Goal: Transaction & Acquisition: Purchase product/service

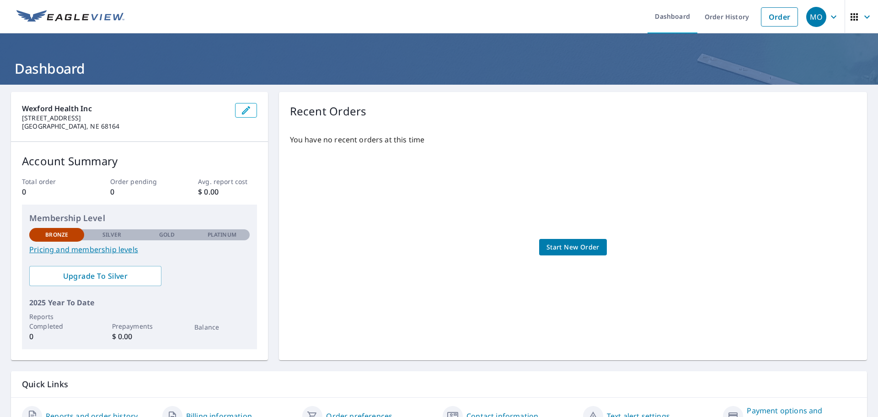
click at [398, 253] on div "You have no recent orders at this time Start New Order" at bounding box center [573, 238] width 566 height 222
click at [562, 245] on span "Start New Order" at bounding box center [573, 247] width 53 height 11
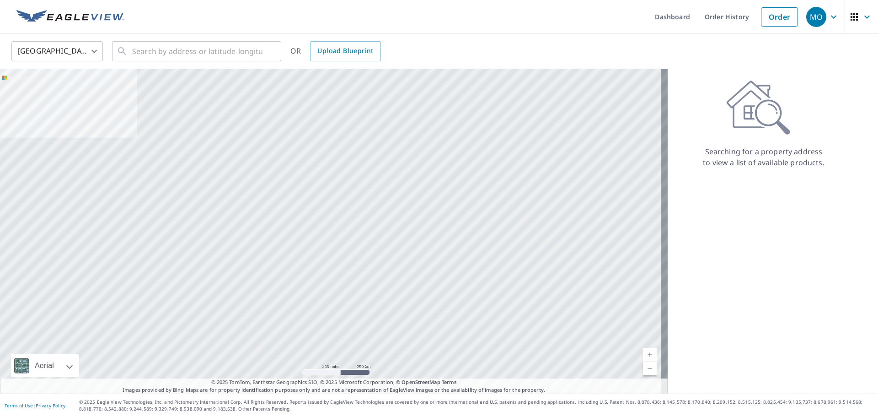
click at [295, 169] on div at bounding box center [334, 231] width 668 height 324
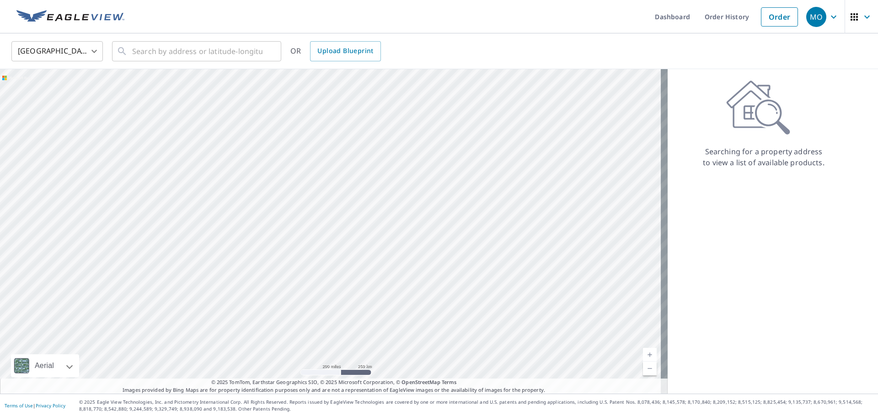
drag, startPoint x: 143, startPoint y: 235, endPoint x: 369, endPoint y: 216, distance: 226.8
click at [369, 216] on div at bounding box center [334, 231] width 668 height 324
click at [247, 306] on div at bounding box center [334, 231] width 668 height 324
click at [81, 228] on div at bounding box center [334, 231] width 668 height 324
click at [81, 229] on div at bounding box center [334, 231] width 668 height 324
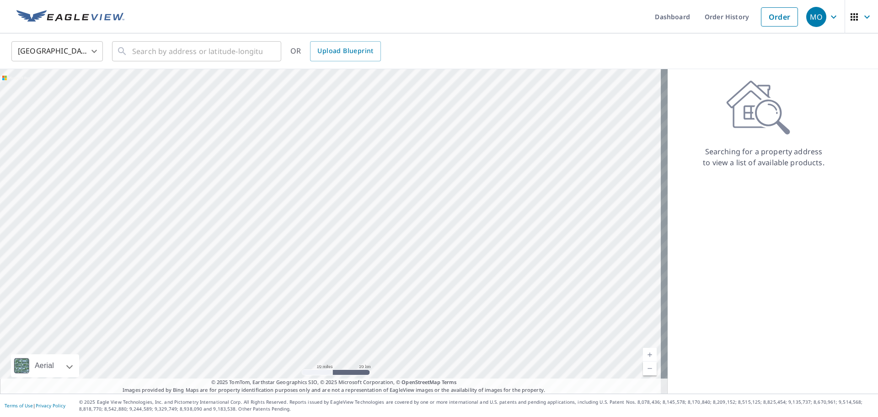
drag, startPoint x: 99, startPoint y: 282, endPoint x: 172, endPoint y: 245, distance: 82.0
click at [172, 245] on div at bounding box center [334, 231] width 668 height 324
drag, startPoint x: 294, startPoint y: 149, endPoint x: 367, endPoint y: 317, distance: 183.2
click at [459, 360] on div at bounding box center [334, 231] width 668 height 324
drag, startPoint x: 301, startPoint y: 164, endPoint x: 331, endPoint y: 341, distance: 180.1
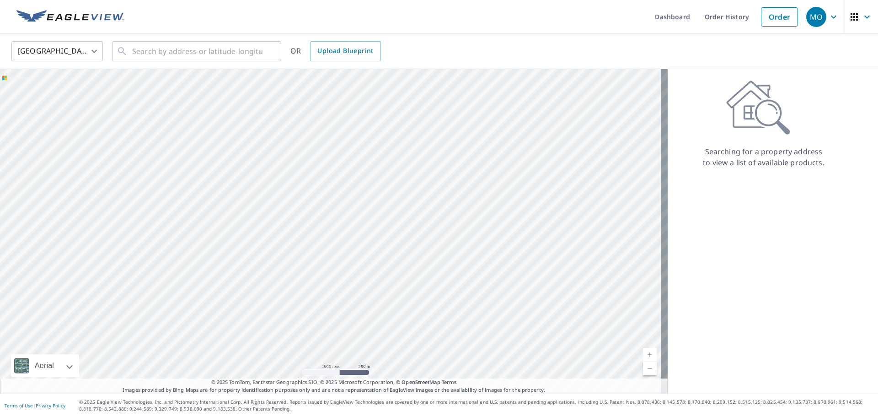
click at [322, 388] on div "Aerial Road A standard road map Aerial A detailed look from above Labels Labels…" at bounding box center [334, 231] width 668 height 324
drag, startPoint x: 325, startPoint y: 235, endPoint x: 339, endPoint y: 370, distance: 135.3
click at [339, 370] on div at bounding box center [334, 231] width 668 height 324
drag, startPoint x: 331, startPoint y: 189, endPoint x: 331, endPoint y: 320, distance: 130.4
click at [331, 320] on div at bounding box center [334, 231] width 668 height 324
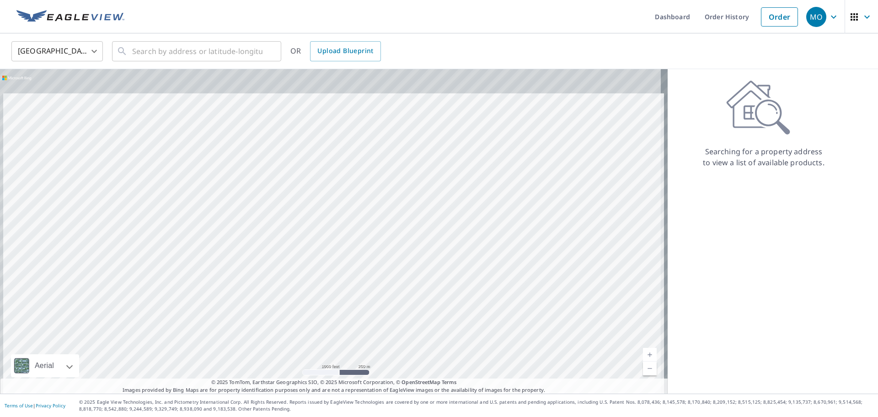
drag, startPoint x: 344, startPoint y: 201, endPoint x: 356, endPoint y: 334, distance: 133.7
click at [356, 334] on div at bounding box center [334, 231] width 668 height 324
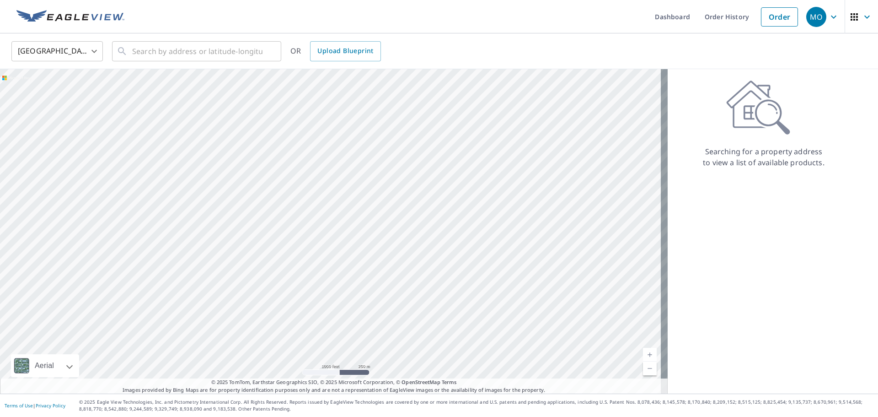
drag, startPoint x: 349, startPoint y: 157, endPoint x: 343, endPoint y: 308, distance: 151.6
click at [343, 308] on div at bounding box center [334, 231] width 668 height 324
drag, startPoint x: 323, startPoint y: 166, endPoint x: 325, endPoint y: 325, distance: 158.8
click at [325, 325] on div at bounding box center [334, 231] width 668 height 324
drag, startPoint x: 328, startPoint y: 167, endPoint x: 336, endPoint y: 372, distance: 204.7
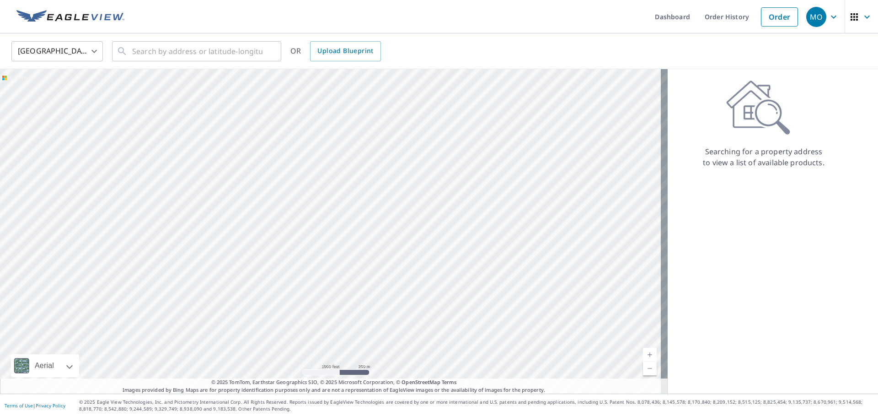
click at [336, 372] on div at bounding box center [334, 231] width 668 height 324
drag, startPoint x: 342, startPoint y: 195, endPoint x: 347, endPoint y: 421, distance: 226.1
click at [347, 416] on html "MO [GEOGRAPHIC_DATA] Dashboard Order History Order MO [GEOGRAPHIC_DATA] [GEOGRA…" at bounding box center [439, 208] width 878 height 417
click at [329, 295] on div at bounding box center [334, 231] width 668 height 324
drag, startPoint x: 305, startPoint y: 192, endPoint x: 309, endPoint y: 370, distance: 177.5
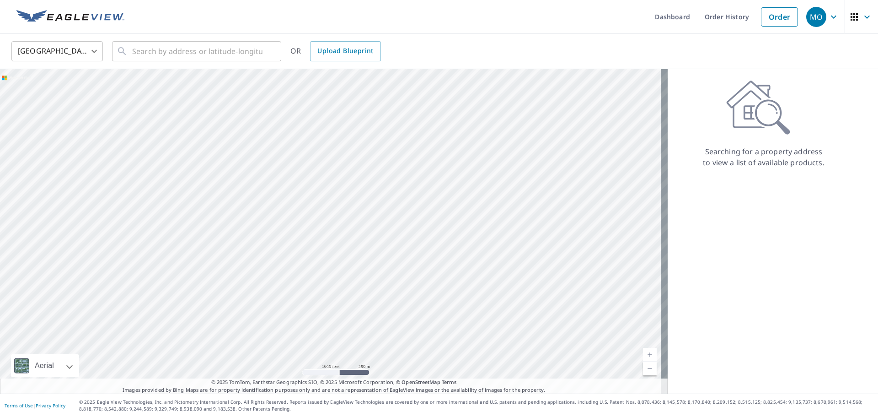
click at [309, 370] on div at bounding box center [334, 231] width 668 height 324
drag, startPoint x: 307, startPoint y: 172, endPoint x: 303, endPoint y: 334, distance: 162.5
click at [303, 334] on div at bounding box center [334, 231] width 668 height 324
drag, startPoint x: 300, startPoint y: 153, endPoint x: 339, endPoint y: 169, distance: 42.1
click at [339, 169] on div at bounding box center [334, 231] width 668 height 324
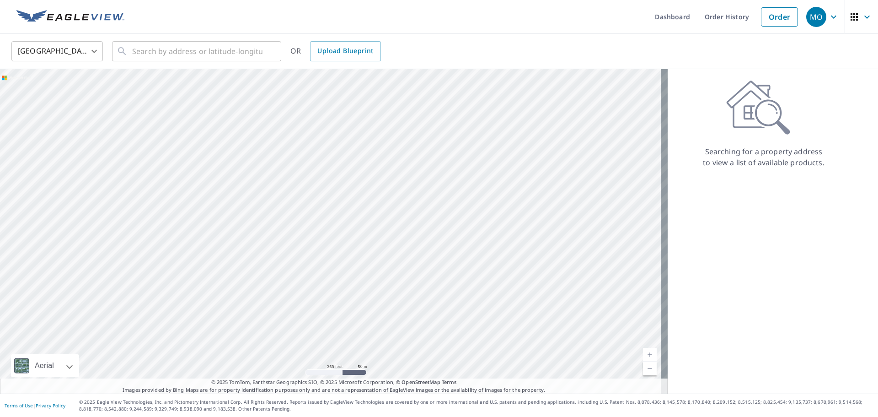
drag, startPoint x: 388, startPoint y: 169, endPoint x: 338, endPoint y: 280, distance: 122.0
click at [338, 280] on div at bounding box center [334, 231] width 668 height 324
drag, startPoint x: 391, startPoint y: 165, endPoint x: 350, endPoint y: 263, distance: 106.0
click at [343, 298] on div at bounding box center [334, 231] width 668 height 324
drag, startPoint x: 395, startPoint y: 259, endPoint x: 507, endPoint y: 140, distance: 162.8
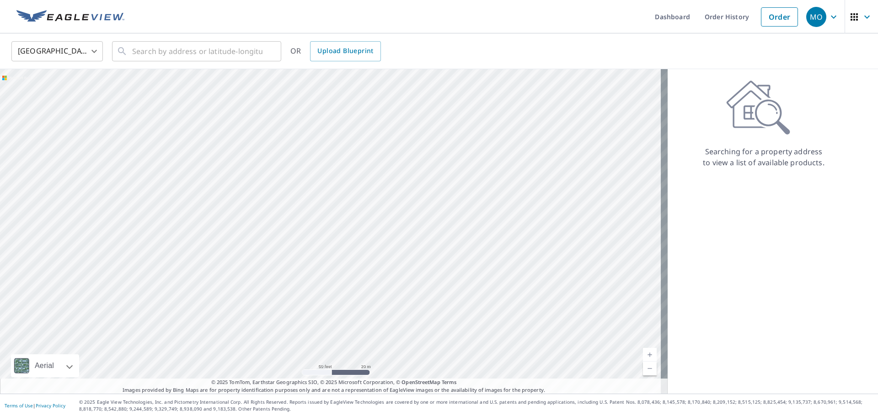
click at [508, 140] on div at bounding box center [334, 231] width 668 height 324
drag, startPoint x: 380, startPoint y: 231, endPoint x: 555, endPoint y: 74, distance: 234.9
click at [558, 75] on div at bounding box center [334, 231] width 668 height 324
drag, startPoint x: 420, startPoint y: 198, endPoint x: 370, endPoint y: 7, distance: 197.2
click at [370, 7] on div "Dashboard Order History Order MO [GEOGRAPHIC_DATA] [GEOGRAPHIC_DATA] ​ ​ OR Upl…" at bounding box center [439, 208] width 878 height 417
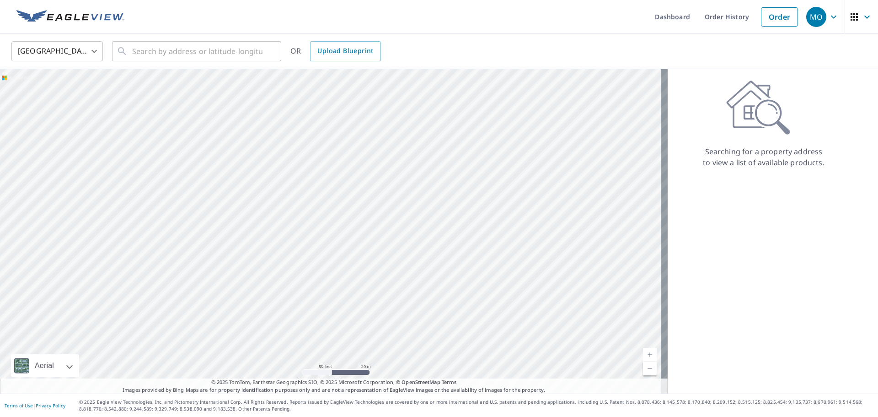
click at [408, 230] on div at bounding box center [334, 231] width 668 height 324
drag, startPoint x: 481, startPoint y: 195, endPoint x: 382, endPoint y: 237, distance: 107.1
click at [382, 237] on div at bounding box center [334, 231] width 668 height 324
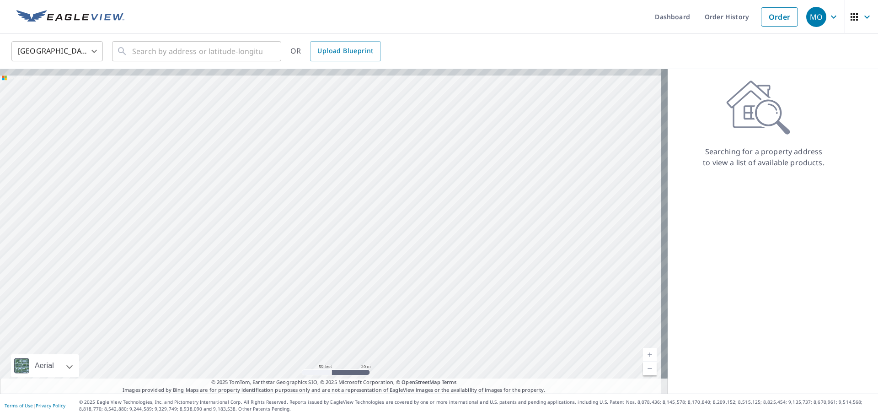
drag, startPoint x: 422, startPoint y: 97, endPoint x: 400, endPoint y: 321, distance: 224.8
click at [425, 358] on div at bounding box center [334, 231] width 668 height 324
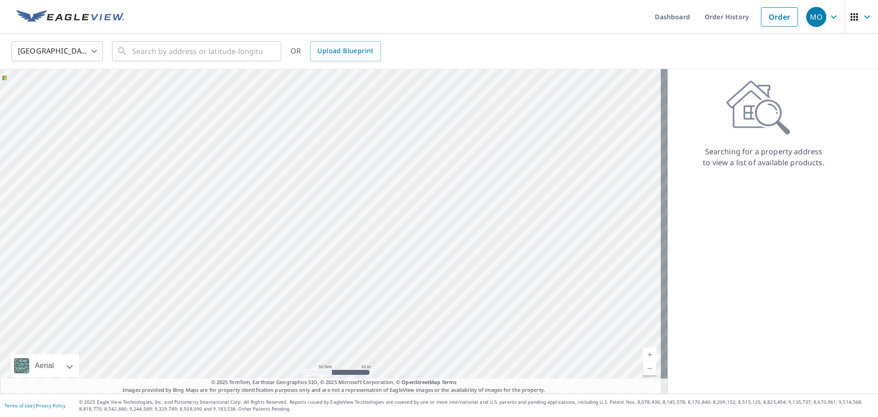
drag, startPoint x: 421, startPoint y: 122, endPoint x: 425, endPoint y: 334, distance: 211.9
click at [425, 334] on div at bounding box center [334, 231] width 668 height 324
drag, startPoint x: 422, startPoint y: 138, endPoint x: 74, endPoint y: 231, distance: 359.8
click at [74, 231] on div at bounding box center [334, 231] width 668 height 324
drag, startPoint x: 332, startPoint y: 95, endPoint x: 110, endPoint y: 298, distance: 301.5
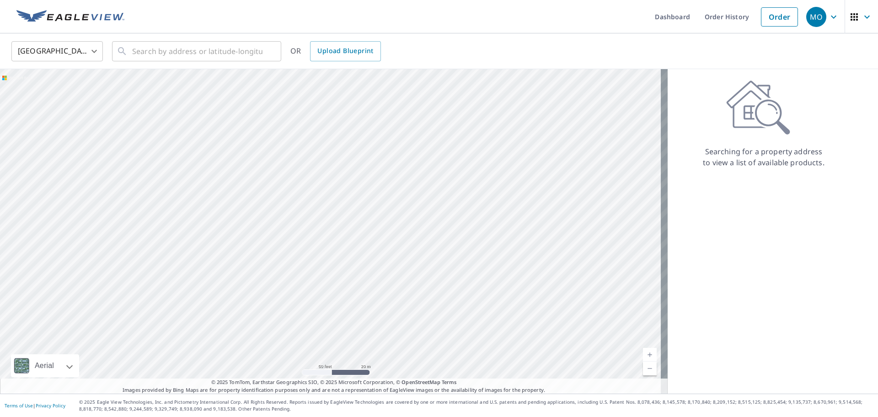
click at [110, 298] on div at bounding box center [334, 231] width 668 height 324
drag, startPoint x: 398, startPoint y: 221, endPoint x: 395, endPoint y: 199, distance: 21.7
click at [395, 199] on div at bounding box center [334, 231] width 668 height 324
drag, startPoint x: 348, startPoint y: 139, endPoint x: 348, endPoint y: 232, distance: 92.9
click at [348, 232] on div at bounding box center [334, 231] width 668 height 324
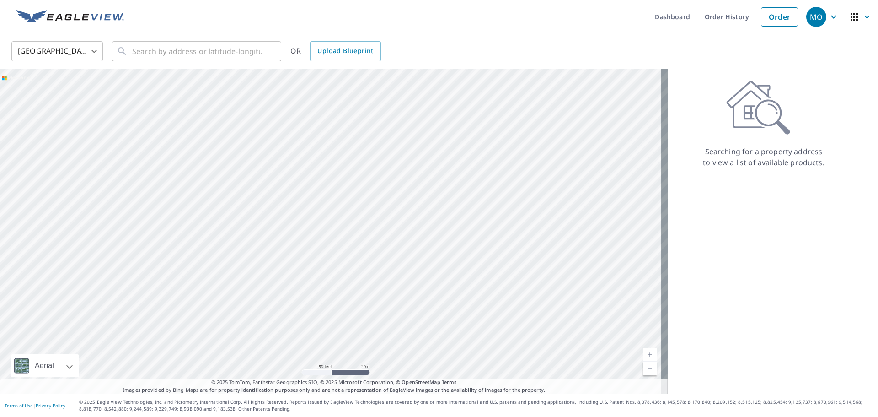
click at [375, 116] on div at bounding box center [334, 231] width 668 height 324
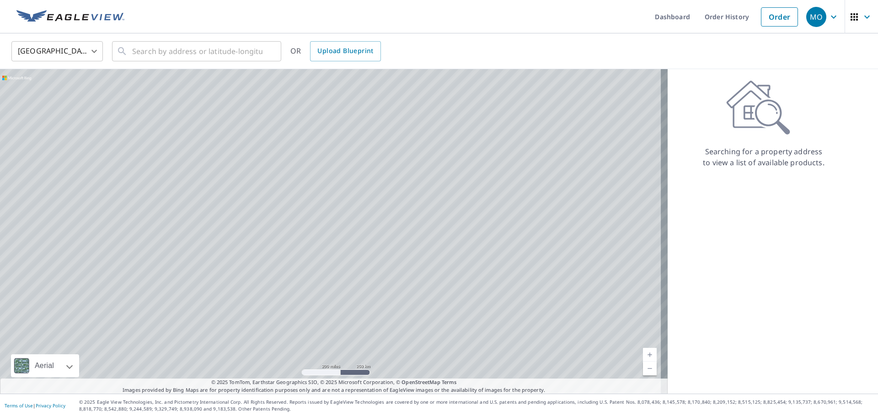
click at [375, 116] on div at bounding box center [334, 231] width 668 height 324
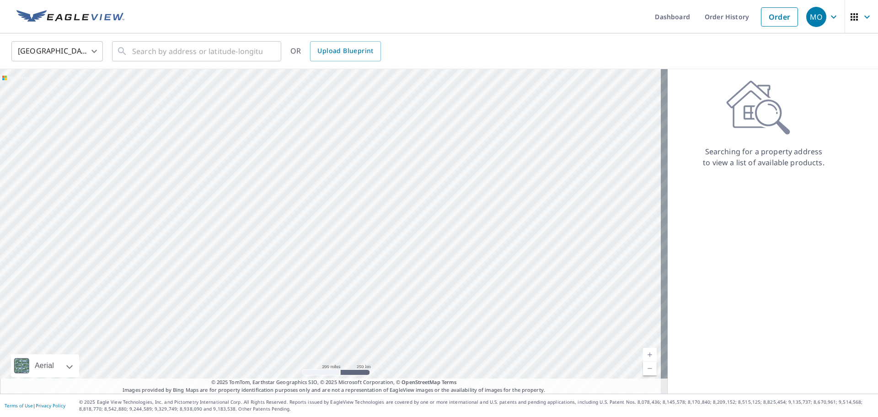
click at [81, 233] on div at bounding box center [334, 231] width 668 height 324
click at [80, 231] on div at bounding box center [334, 231] width 668 height 324
click at [82, 230] on div at bounding box center [334, 231] width 668 height 324
drag, startPoint x: 164, startPoint y: 240, endPoint x: 262, endPoint y: 33, distance: 228.4
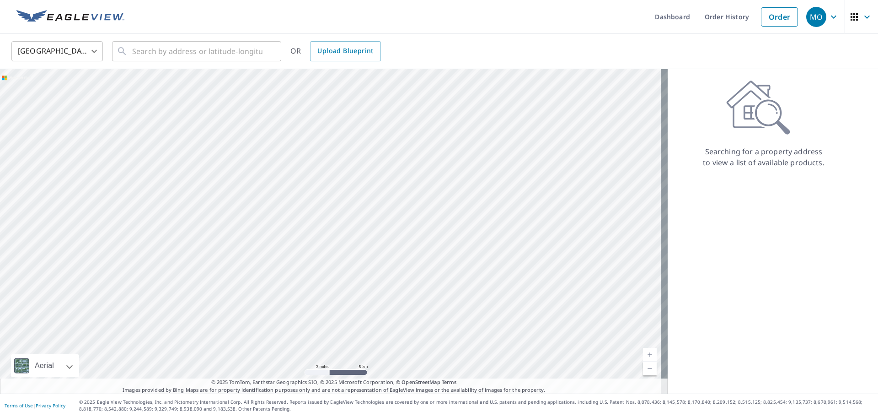
click at [262, 34] on div "United States US ​ ​ OR Upload Blueprint Aerial Road A standard road map Aerial…" at bounding box center [439, 213] width 878 height 360
click at [263, 134] on div at bounding box center [334, 231] width 668 height 324
drag, startPoint x: 229, startPoint y: 81, endPoint x: 288, endPoint y: 13, distance: 89.5
click at [288, 13] on div "Dashboard Order History Order MO [GEOGRAPHIC_DATA] [GEOGRAPHIC_DATA] ​ ​ OR Upl…" at bounding box center [439, 208] width 878 height 417
click at [221, 187] on div at bounding box center [334, 231] width 668 height 324
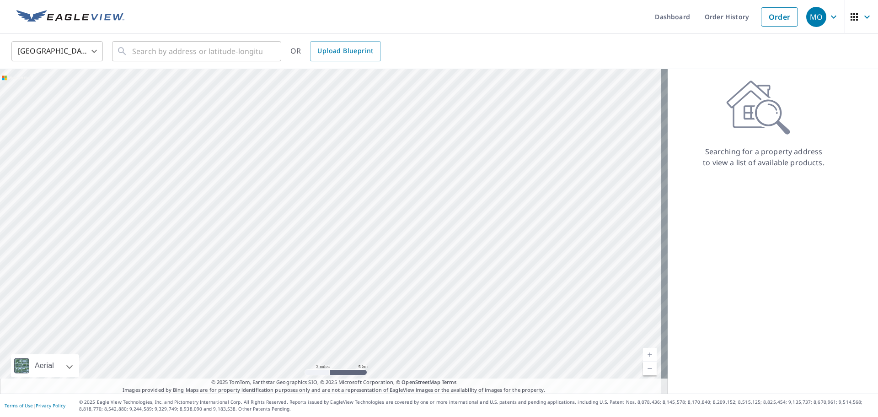
drag, startPoint x: 137, startPoint y: 230, endPoint x: 279, endPoint y: 38, distance: 238.5
click at [278, 39] on div "United States US ​ ​ OR Upload Blueprint Aerial Road A standard road map Aerial…" at bounding box center [439, 213] width 878 height 360
click at [271, 124] on div at bounding box center [334, 231] width 668 height 324
drag, startPoint x: 165, startPoint y: 192, endPoint x: 156, endPoint y: 30, distance: 161.8
click at [156, 30] on div "Dashboard Order History Order MO [GEOGRAPHIC_DATA] [GEOGRAPHIC_DATA] ​ ​ OR Upl…" at bounding box center [439, 208] width 878 height 417
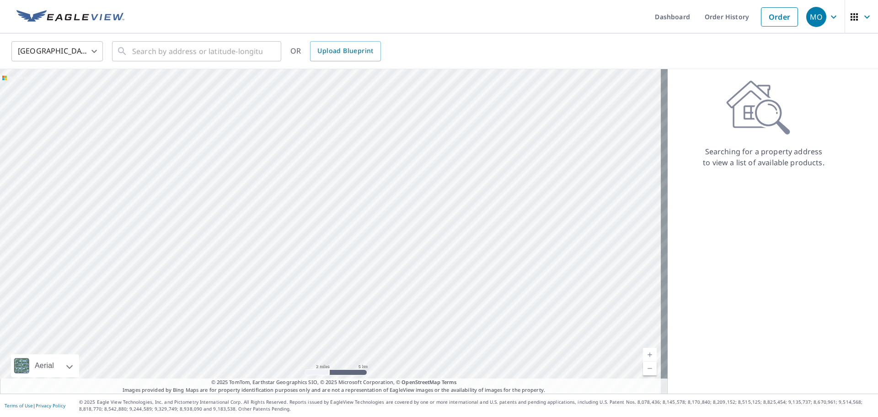
click at [167, 144] on div at bounding box center [334, 231] width 668 height 324
drag, startPoint x: 345, startPoint y: 268, endPoint x: 258, endPoint y: 68, distance: 217.6
click at [258, 68] on div "United States US ​ ​ OR Upload Blueprint Aerial Road A standard road map Aerial…" at bounding box center [439, 213] width 878 height 360
click at [354, 118] on div at bounding box center [334, 231] width 668 height 324
click at [286, 83] on div at bounding box center [334, 231] width 668 height 324
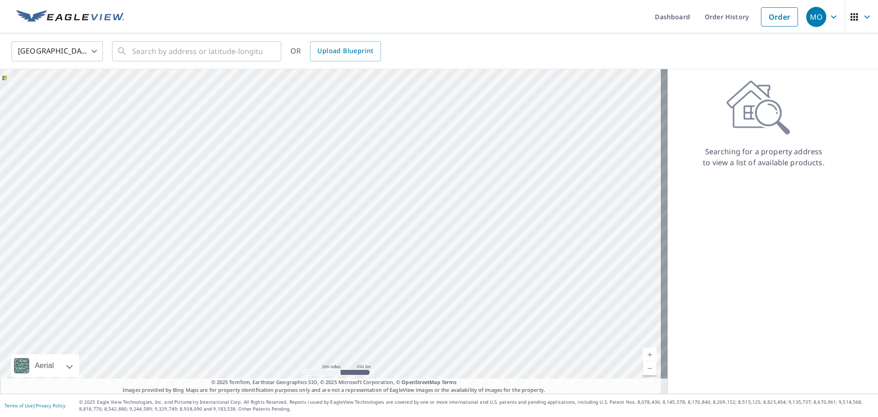
click at [781, 108] on icon at bounding box center [759, 107] width 64 height 55
drag, startPoint x: 745, startPoint y: 111, endPoint x: 699, endPoint y: 102, distance: 46.9
click at [744, 111] on icon at bounding box center [761, 112] width 34 height 16
click at [159, 52] on input "text" at bounding box center [197, 51] width 130 height 26
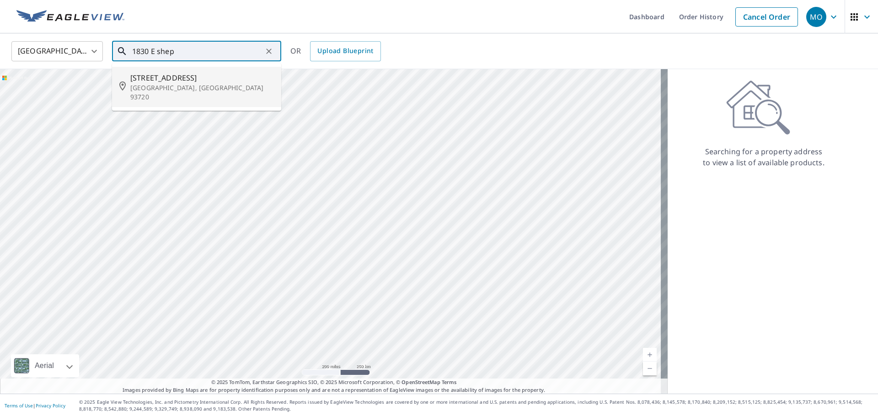
click at [159, 77] on span "[STREET_ADDRESS]" at bounding box center [202, 77] width 144 height 11
type input "[STREET_ADDRESS]"
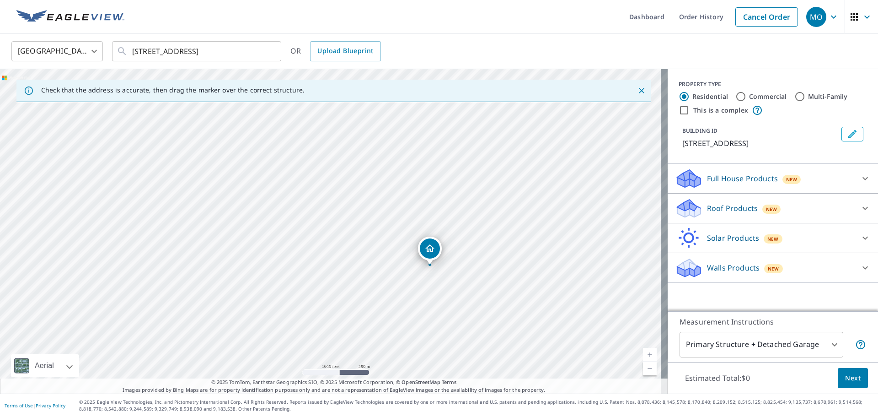
click at [712, 180] on p "Full House Products" at bounding box center [742, 178] width 71 height 11
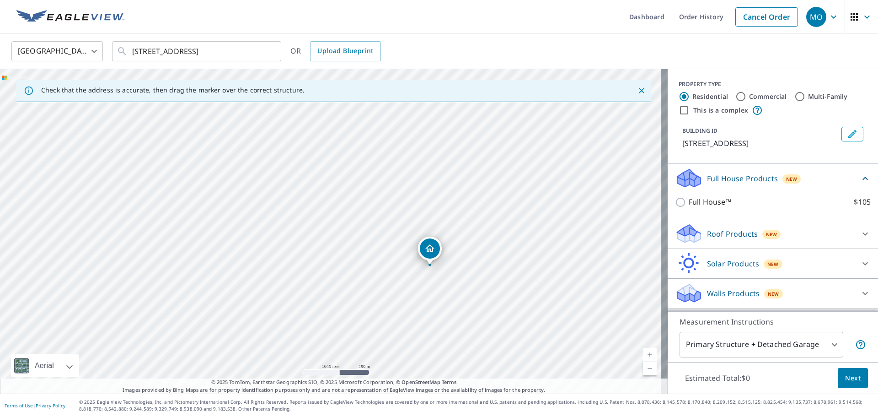
drag, startPoint x: 226, startPoint y: 180, endPoint x: 255, endPoint y: 186, distance: 29.5
click at [232, 182] on div "[STREET_ADDRESS]" at bounding box center [334, 231] width 668 height 324
drag, startPoint x: 369, startPoint y: 276, endPoint x: 396, endPoint y: 11, distance: 266.7
click at [396, 12] on div "Dashboard Order History Cancel Order MO [GEOGRAPHIC_DATA] [GEOGRAPHIC_DATA] ​ […" at bounding box center [439, 208] width 878 height 417
click at [379, 225] on div "[STREET_ADDRESS]" at bounding box center [334, 231] width 668 height 324
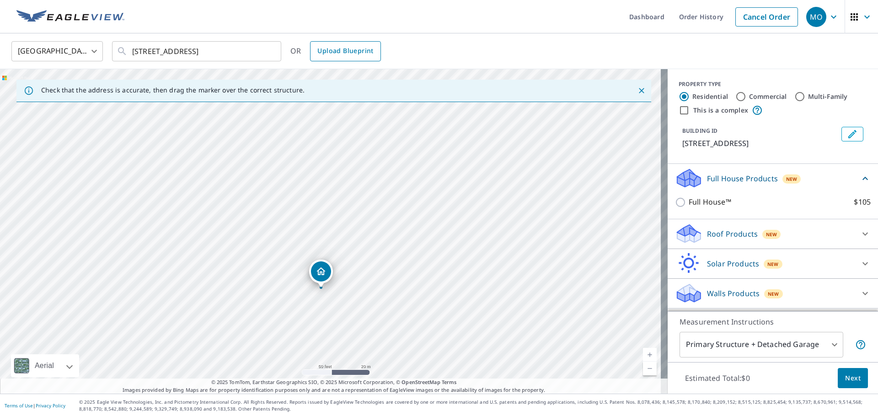
drag, startPoint x: 317, startPoint y: 357, endPoint x: 320, endPoint y: 44, distance: 313.4
click at [320, 44] on div "United States US ​ [STREET_ADDRESS] ​ OR Upload Blueprint Check that the addres…" at bounding box center [439, 213] width 878 height 360
click at [307, 146] on div "[STREET_ADDRESS]" at bounding box center [334, 231] width 668 height 324
drag, startPoint x: 296, startPoint y: 332, endPoint x: 281, endPoint y: 214, distance: 119.4
click at [288, 216] on div "[STREET_ADDRESS]" at bounding box center [334, 231] width 668 height 324
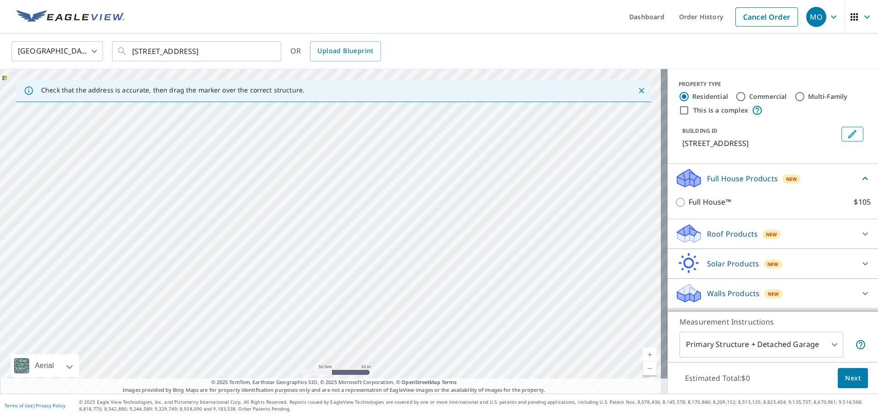
drag, startPoint x: 314, startPoint y: 287, endPoint x: 51, endPoint y: 82, distance: 333.1
click at [48, 77] on div "[STREET_ADDRESS]" at bounding box center [334, 231] width 668 height 324
drag, startPoint x: 280, startPoint y: 235, endPoint x: 54, endPoint y: 345, distance: 250.9
click at [54, 345] on div "[STREET_ADDRESS]" at bounding box center [334, 231] width 668 height 324
drag, startPoint x: 315, startPoint y: 167, endPoint x: 302, endPoint y: 318, distance: 150.6
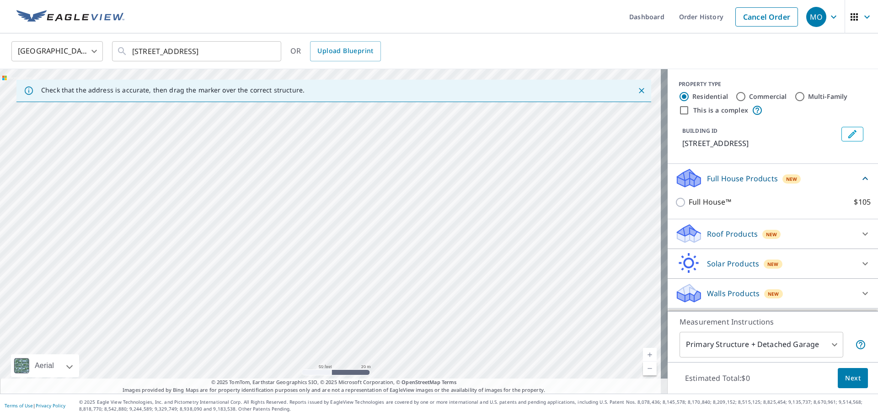
click at [301, 319] on div "[STREET_ADDRESS]" at bounding box center [334, 231] width 668 height 324
drag, startPoint x: 329, startPoint y: 156, endPoint x: 319, endPoint y: 250, distance: 94.7
click at [316, 298] on div "[STREET_ADDRESS]" at bounding box center [334, 231] width 668 height 324
drag, startPoint x: 333, startPoint y: 238, endPoint x: 338, endPoint y: 281, distance: 43.8
click at [338, 282] on div "[STREET_ADDRESS]" at bounding box center [334, 231] width 668 height 324
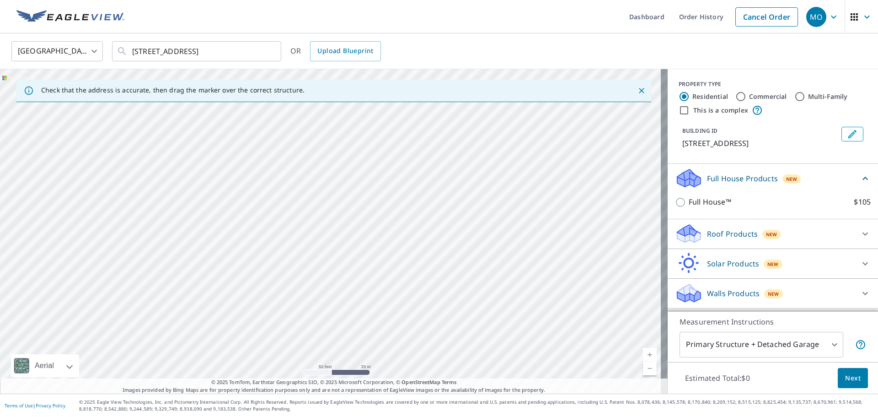
drag, startPoint x: 346, startPoint y: 156, endPoint x: 354, endPoint y: 349, distance: 192.7
click at [354, 349] on div "[STREET_ADDRESS]" at bounding box center [334, 231] width 668 height 324
drag, startPoint x: 375, startPoint y: 165, endPoint x: 366, endPoint y: 307, distance: 142.1
click at [366, 307] on div "[STREET_ADDRESS]" at bounding box center [334, 231] width 668 height 324
drag, startPoint x: 389, startPoint y: 158, endPoint x: 624, endPoint y: 153, distance: 235.7
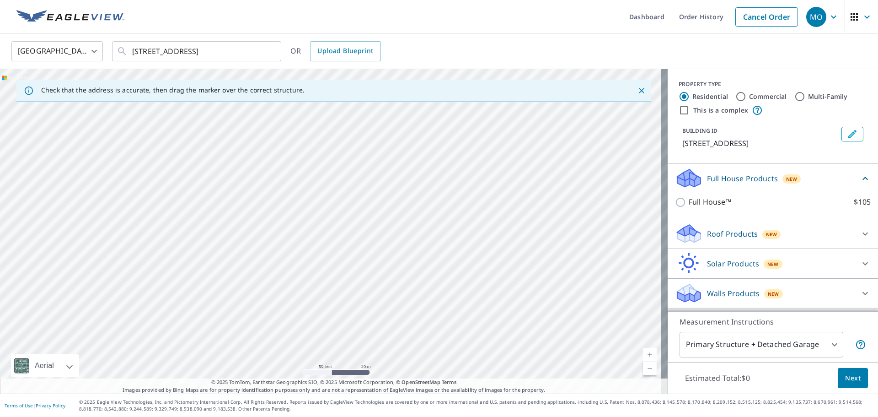
click at [624, 154] on div "[STREET_ADDRESS]" at bounding box center [334, 231] width 668 height 324
drag, startPoint x: 193, startPoint y: 287, endPoint x: 507, endPoint y: 104, distance: 364.3
click at [554, 108] on div "[STREET_ADDRESS]" at bounding box center [334, 231] width 668 height 324
drag, startPoint x: 295, startPoint y: 295, endPoint x: 323, endPoint y: 60, distance: 236.4
click at [323, 60] on div "United States US ​ [STREET_ADDRESS] ​ OR Upload Blueprint Check that the addres…" at bounding box center [439, 213] width 878 height 360
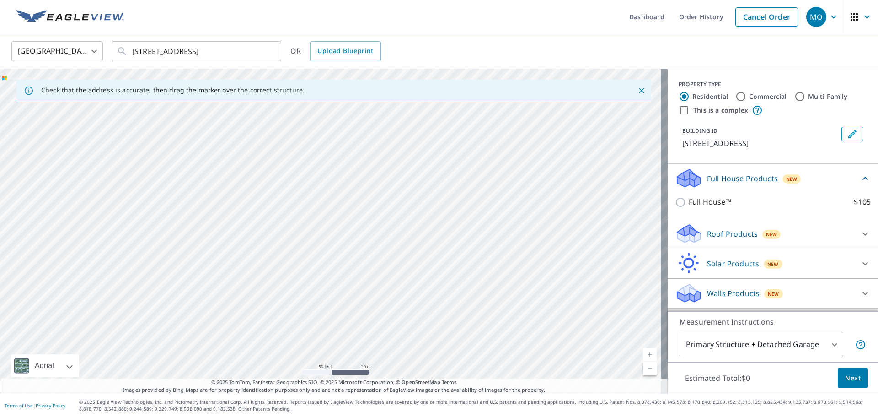
click at [344, 165] on div "[STREET_ADDRESS]" at bounding box center [334, 231] width 668 height 324
click at [312, 350] on div "[STREET_ADDRESS]" at bounding box center [334, 231] width 668 height 324
click at [459, 159] on div "[STREET_ADDRESS]" at bounding box center [334, 231] width 668 height 324
drag, startPoint x: 332, startPoint y: 215, endPoint x: 426, endPoint y: 337, distance: 154.3
drag, startPoint x: 404, startPoint y: 291, endPoint x: 430, endPoint y: 326, distance: 44.1
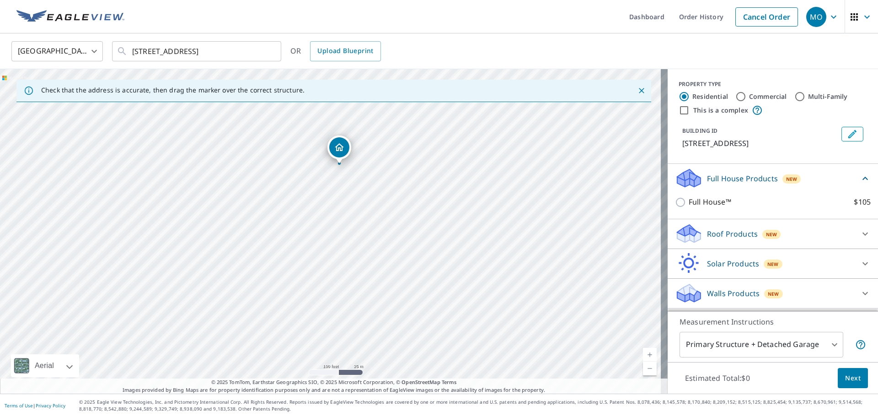
drag, startPoint x: 308, startPoint y: 155, endPoint x: 341, endPoint y: 151, distance: 33.1
drag, startPoint x: 333, startPoint y: 173, endPoint x: 284, endPoint y: 255, distance: 95.2
click at [274, 260] on div "[STREET_ADDRESS]" at bounding box center [334, 231] width 668 height 324
drag, startPoint x: 339, startPoint y: 262, endPoint x: 607, endPoint y: 286, distance: 268.3
click at [607, 286] on div "[STREET_ADDRESS]" at bounding box center [334, 231] width 668 height 324
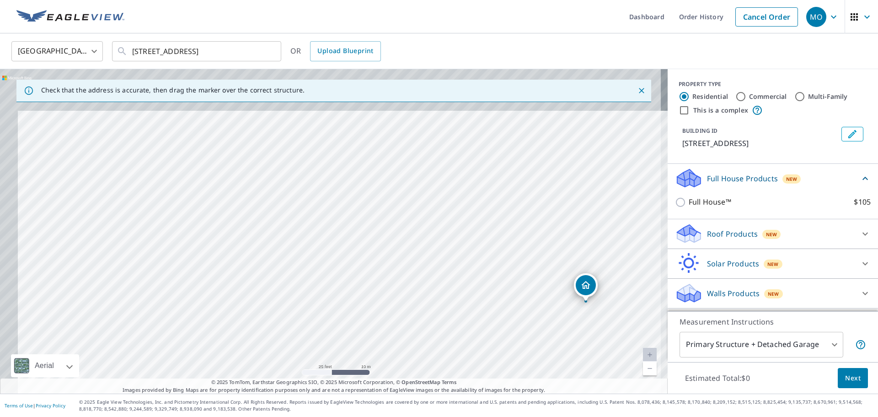
drag, startPoint x: 352, startPoint y: 264, endPoint x: 387, endPoint y: 324, distance: 69.7
click at [394, 352] on div "[STREET_ADDRESS]" at bounding box center [334, 231] width 668 height 324
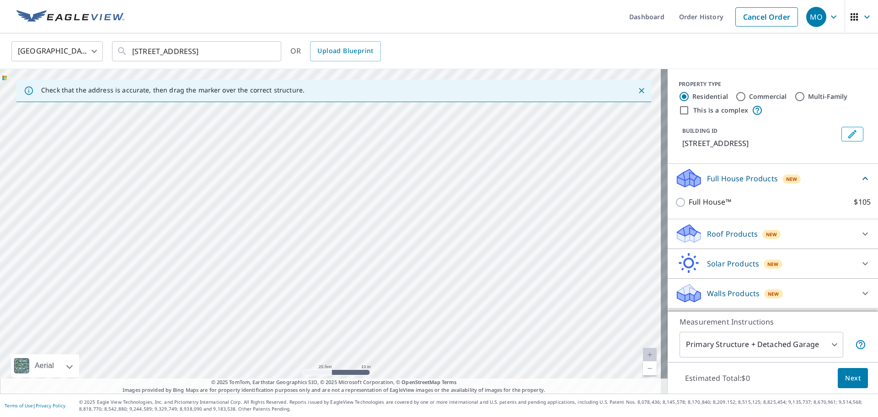
drag, startPoint x: 288, startPoint y: 156, endPoint x: 339, endPoint y: 349, distance: 199.6
click at [339, 349] on div "[STREET_ADDRESS]" at bounding box center [334, 231] width 668 height 324
drag, startPoint x: 209, startPoint y: 170, endPoint x: 416, endPoint y: 355, distance: 277.1
click at [416, 355] on div "[STREET_ADDRESS]" at bounding box center [334, 231] width 668 height 324
drag, startPoint x: 230, startPoint y: 229, endPoint x: 428, endPoint y: 426, distance: 279.2
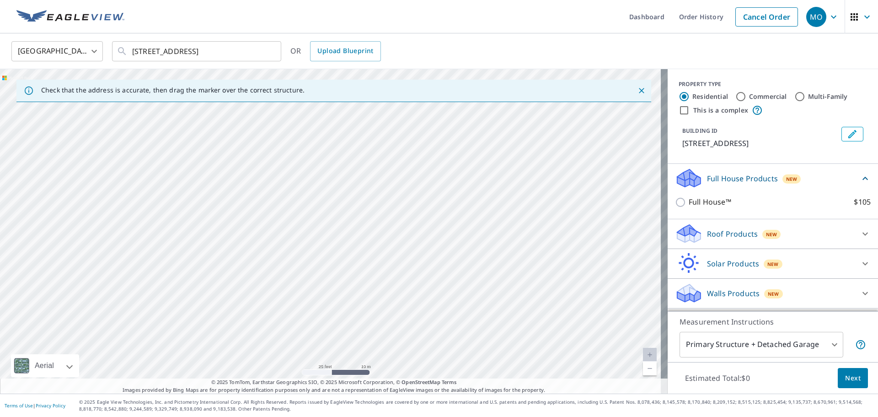
click at [428, 416] on html "MO [GEOGRAPHIC_DATA] Dashboard Order History Cancel Order MO [GEOGRAPHIC_DATA] …" at bounding box center [439, 208] width 878 height 417
drag, startPoint x: 334, startPoint y: 186, endPoint x: 192, endPoint y: 231, distance: 149.3
click at [192, 231] on div "[STREET_ADDRESS]" at bounding box center [334, 231] width 668 height 324
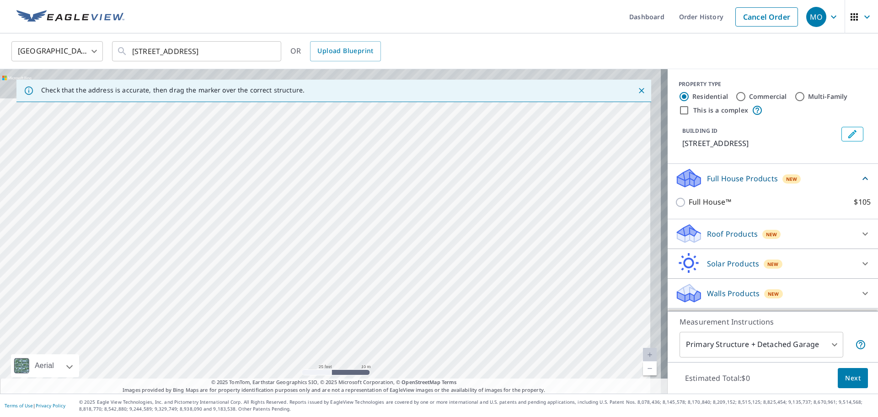
drag, startPoint x: 366, startPoint y: 226, endPoint x: 322, endPoint y: 364, distance: 144.7
click at [322, 364] on div "[STREET_ADDRESS]" at bounding box center [334, 231] width 668 height 324
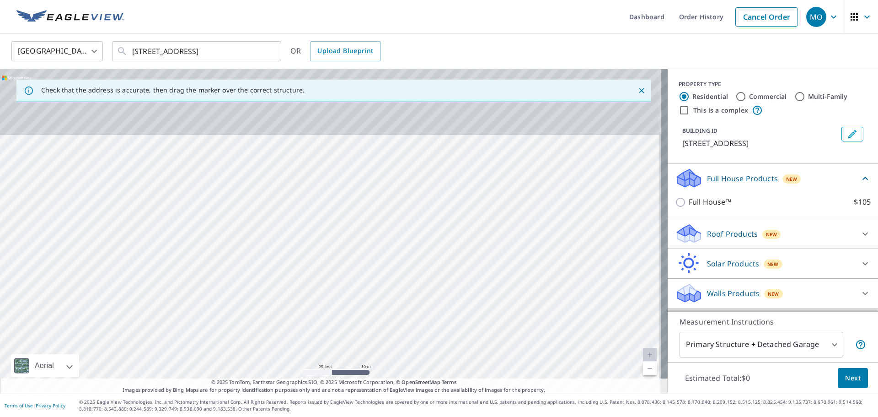
drag, startPoint x: 372, startPoint y: 175, endPoint x: 353, endPoint y: 351, distance: 177.6
click at [353, 351] on div "[STREET_ADDRESS]" at bounding box center [334, 231] width 668 height 324
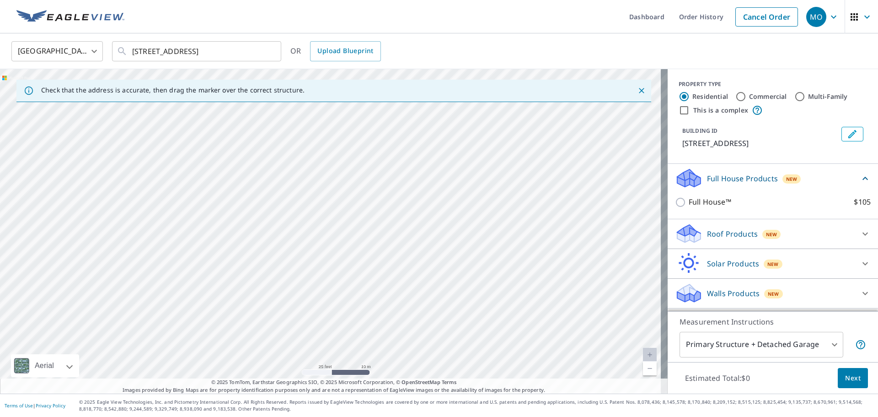
drag, startPoint x: 360, startPoint y: 205, endPoint x: 351, endPoint y: 340, distance: 135.7
click at [351, 340] on div "[STREET_ADDRESS]" at bounding box center [334, 231] width 668 height 324
drag, startPoint x: 356, startPoint y: 110, endPoint x: 349, endPoint y: 271, distance: 161.7
click at [335, 331] on div "[STREET_ADDRESS]" at bounding box center [334, 231] width 668 height 324
drag, startPoint x: 345, startPoint y: 179, endPoint x: 148, endPoint y: 258, distance: 211.6
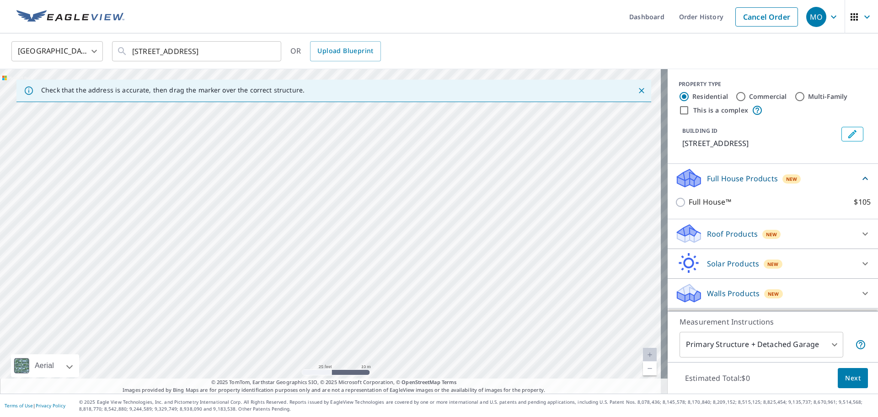
click at [148, 258] on div "[STREET_ADDRESS]" at bounding box center [334, 231] width 668 height 324
drag, startPoint x: 111, startPoint y: 130, endPoint x: 275, endPoint y: 148, distance: 165.2
click at [275, 148] on div "[STREET_ADDRESS]" at bounding box center [334, 231] width 668 height 324
click at [163, 138] on div "[STREET_ADDRESS]" at bounding box center [334, 231] width 668 height 324
click at [69, 91] on p "Check that the address is accurate, then drag the marker over the correct struc…" at bounding box center [173, 90] width 264 height 8
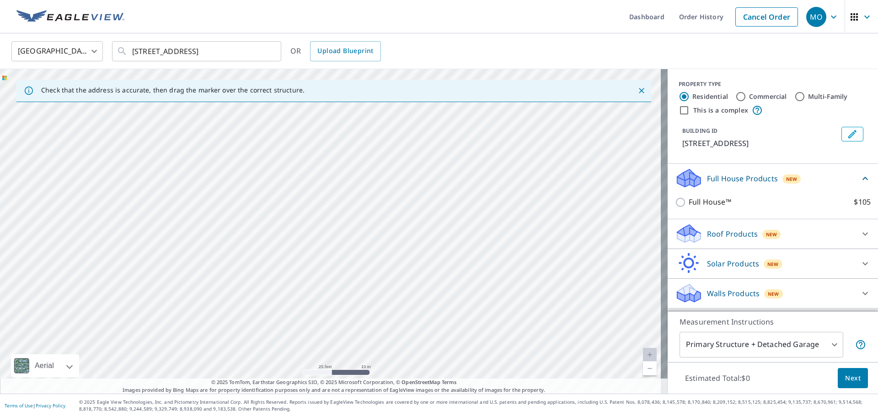
click at [167, 178] on div "[STREET_ADDRESS]" at bounding box center [334, 231] width 668 height 324
click at [573, 139] on div "[STREET_ADDRESS]" at bounding box center [334, 231] width 668 height 324
click at [282, 155] on div "[STREET_ADDRESS]" at bounding box center [334, 231] width 668 height 324
